Goal: Transaction & Acquisition: Purchase product/service

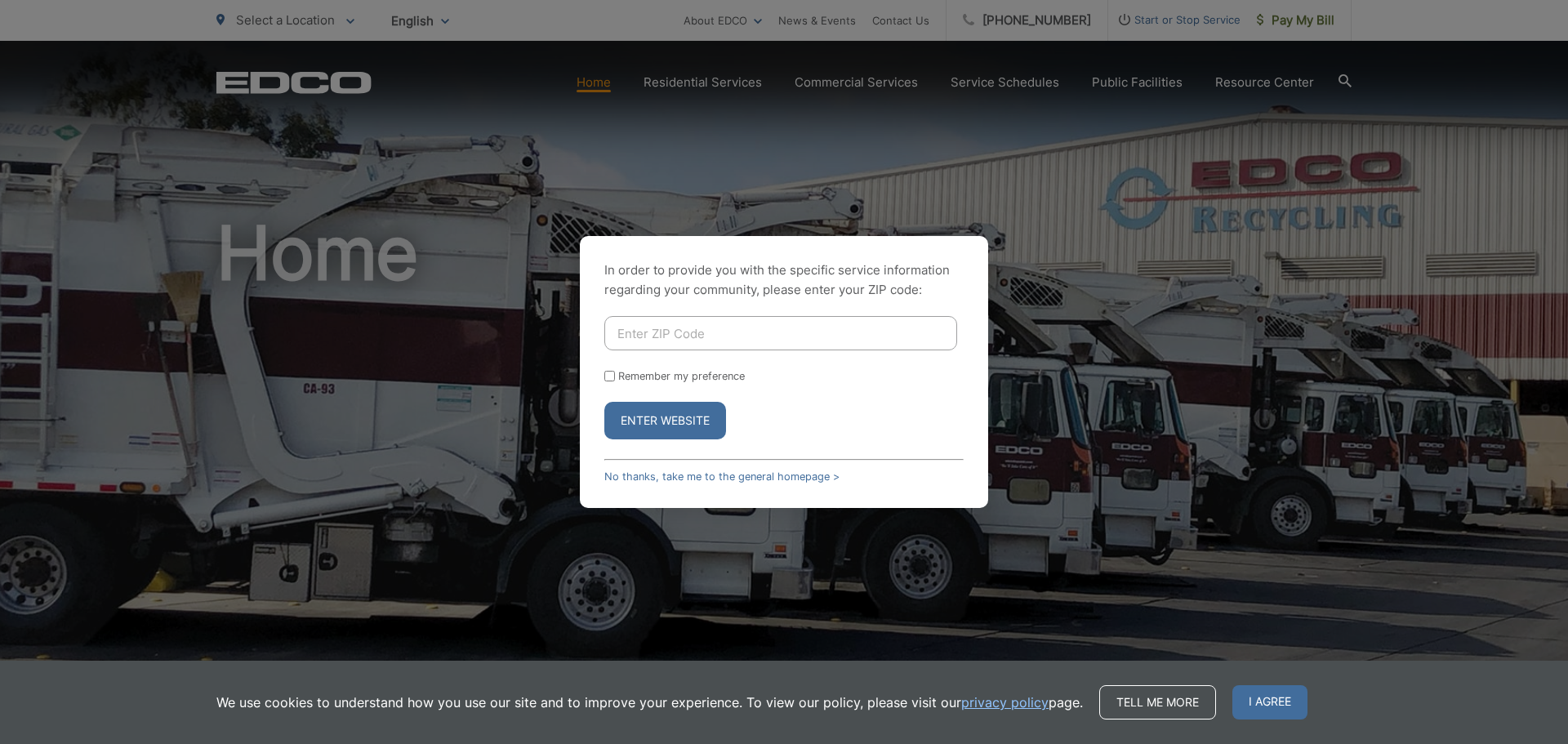
click at [702, 332] on input "Enter ZIP Code" at bounding box center [780, 332] width 353 height 34
type input "92019"
click at [604, 402] on button "Enter Website" at bounding box center [665, 420] width 121 height 38
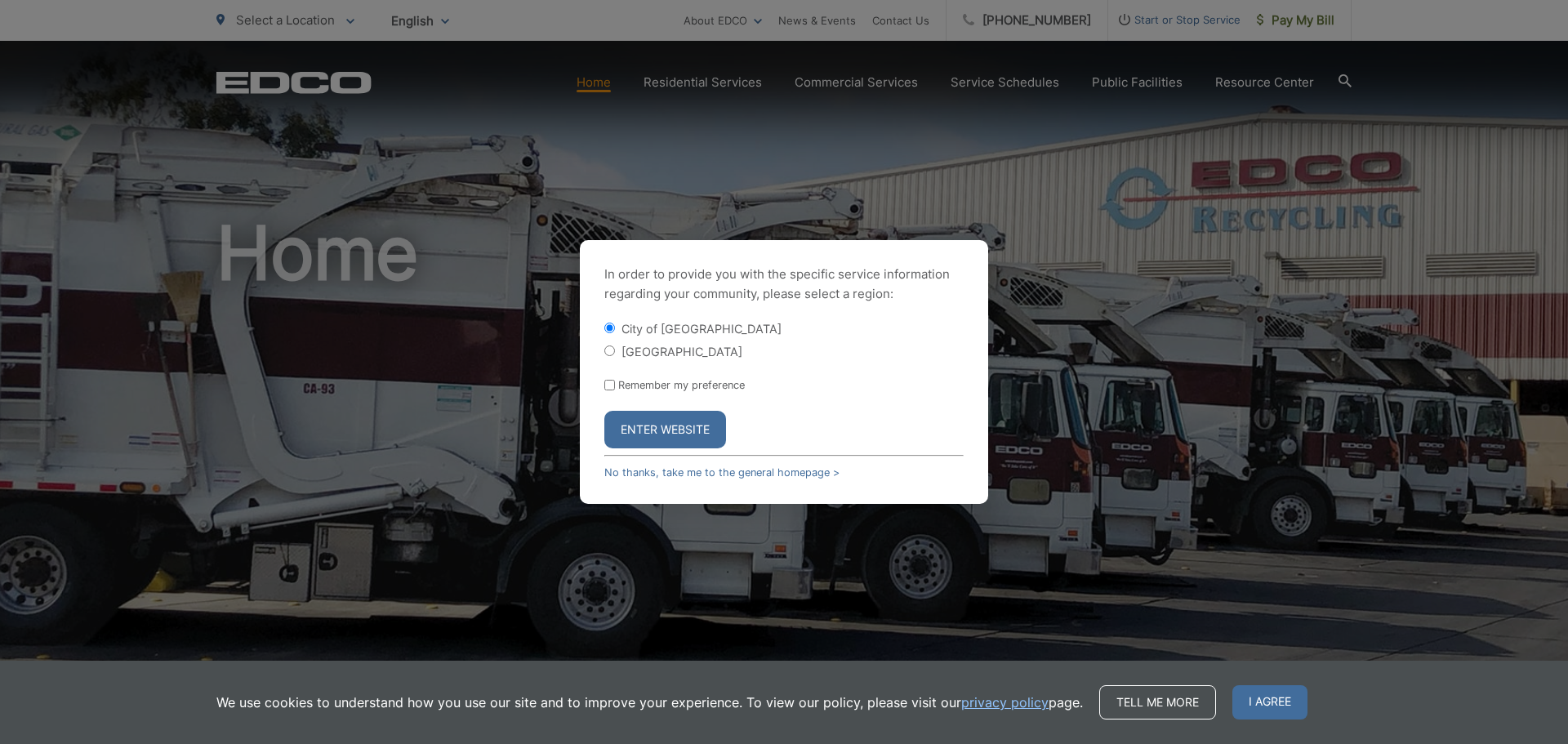
click at [689, 426] on button "Enter Website" at bounding box center [665, 429] width 121 height 38
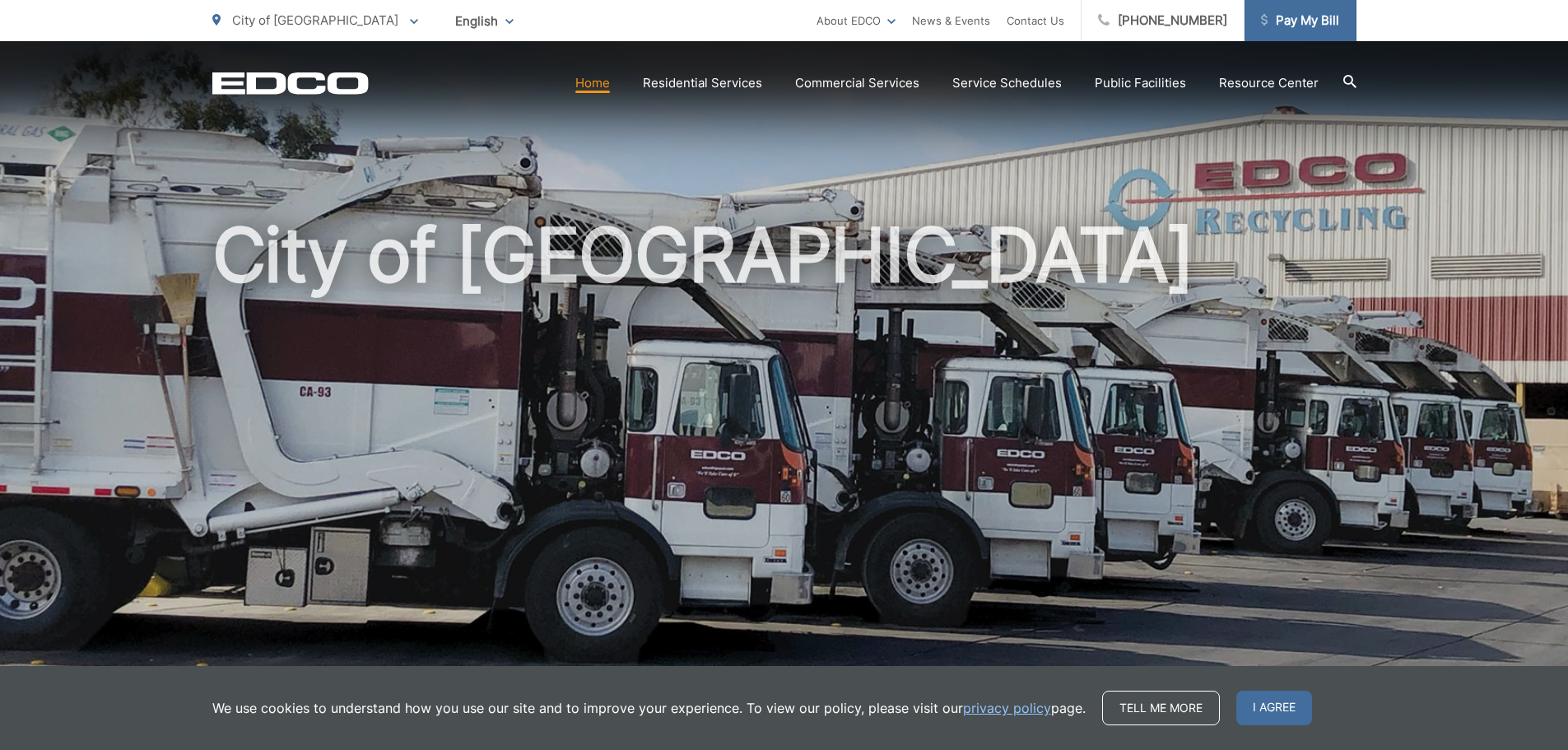
click at [1283, 27] on span "Pay My Bill" at bounding box center [1299, 20] width 78 height 20
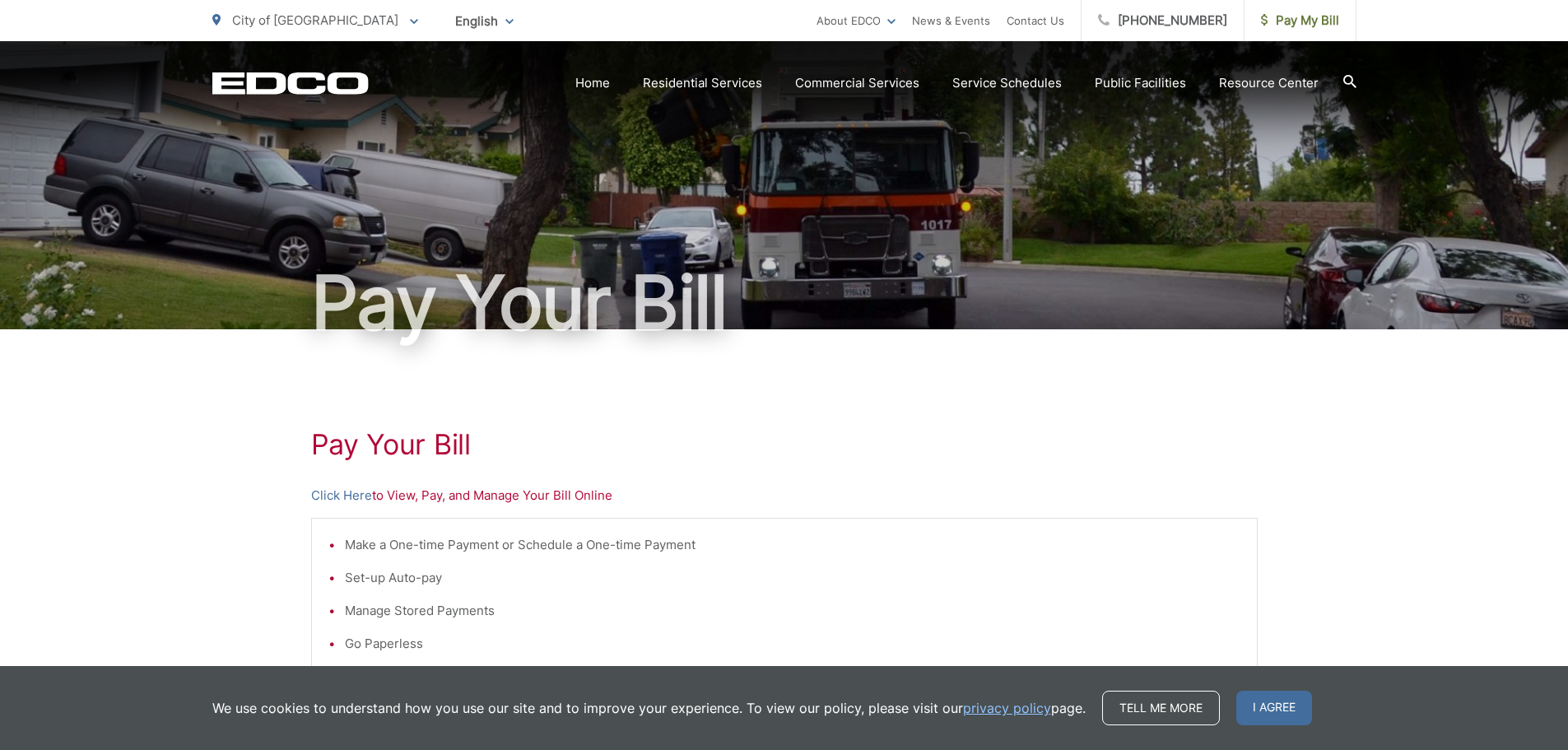
click at [410, 496] on p "Click Here to View, Pay, and Manage Your Bill Online" at bounding box center [784, 496] width 947 height 20
click at [351, 492] on link "Click Here" at bounding box center [341, 496] width 61 height 20
click at [347, 494] on link "Click Here" at bounding box center [341, 496] width 61 height 20
